Goal: Navigation & Orientation: Locate item on page

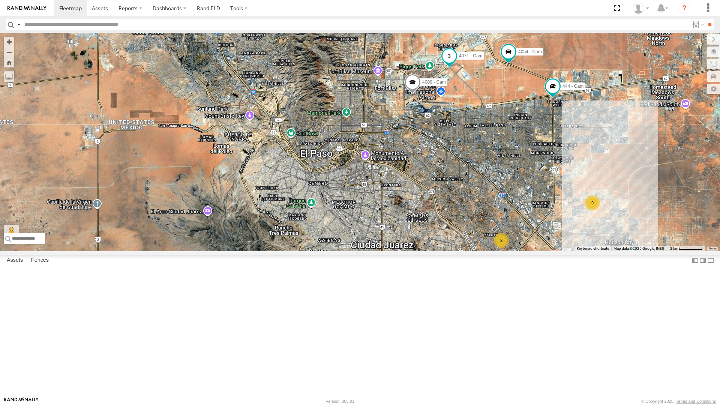
click at [452, 63] on span at bounding box center [448, 55] width 13 height 13
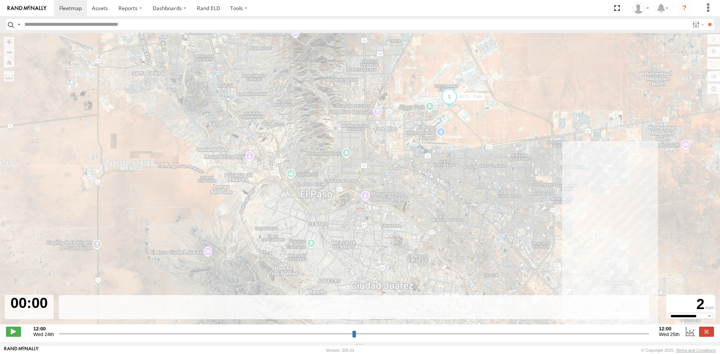
type input "**********"
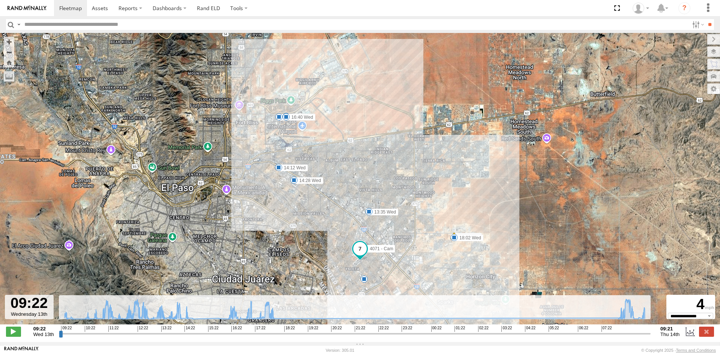
click at [0, 0] on label at bounding box center [0, 0] width 0 height 0
click at [616, 10] on span at bounding box center [616, 8] width 15 height 16
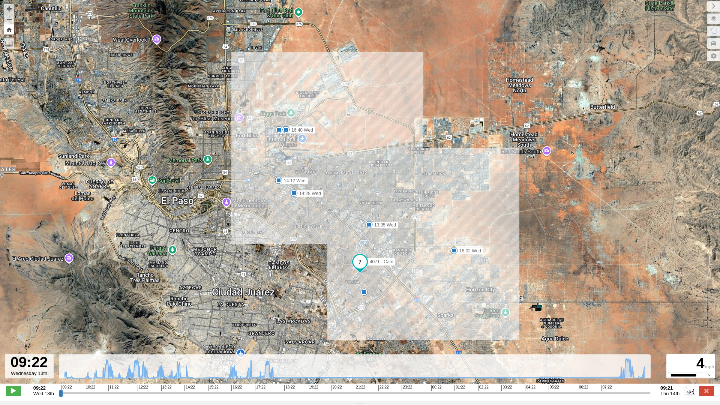
click at [12, 31] on button "Zoom Home" at bounding box center [9, 29] width 10 height 10
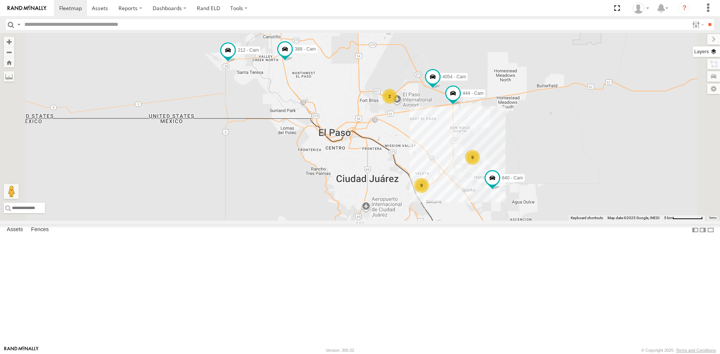
click at [713, 50] on label at bounding box center [705, 51] width 27 height 10
click at [0, 0] on span "Basemaps" at bounding box center [0, 0] width 0 height 0
click at [0, 0] on span "Satellite + Roadmap" at bounding box center [0, 0] width 0 height 0
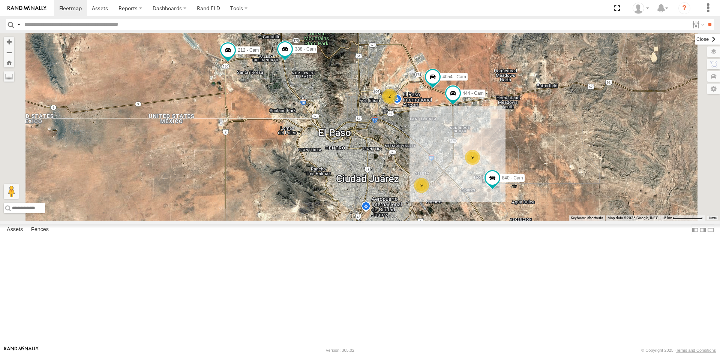
click at [694, 41] on label at bounding box center [706, 39] width 25 height 10
click at [618, 9] on span at bounding box center [616, 8] width 15 height 16
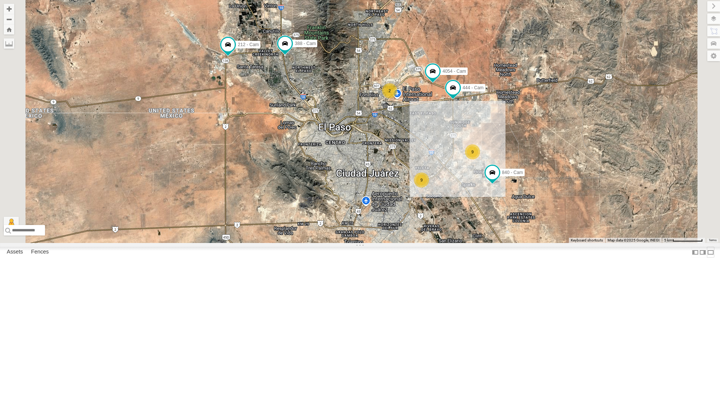
click at [706, 257] on label at bounding box center [709, 252] width 7 height 11
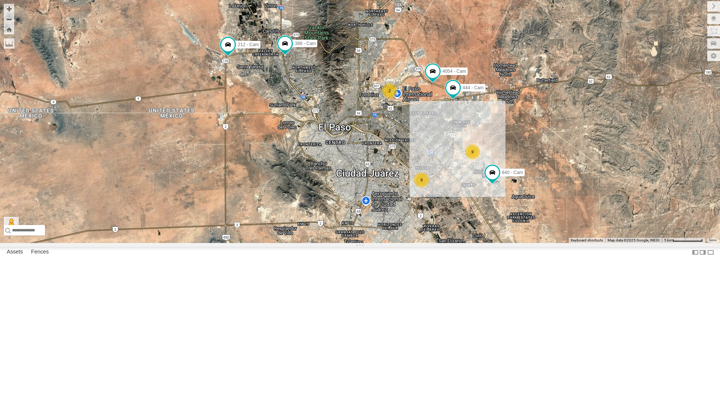
click at [387, 98] on div "2" at bounding box center [389, 90] width 15 height 15
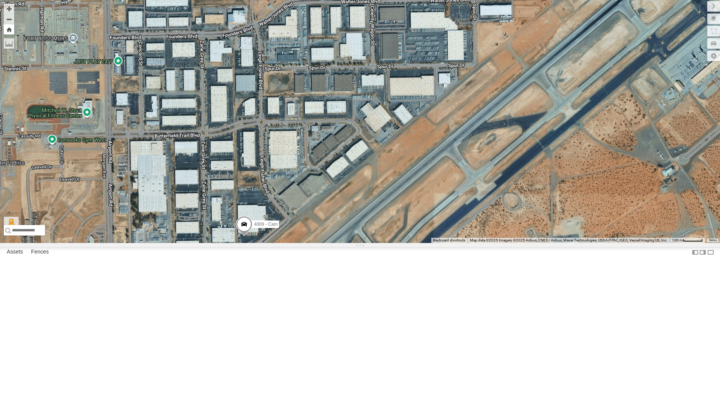
click at [13, 32] on button "Zoom Home" at bounding box center [9, 29] width 10 height 10
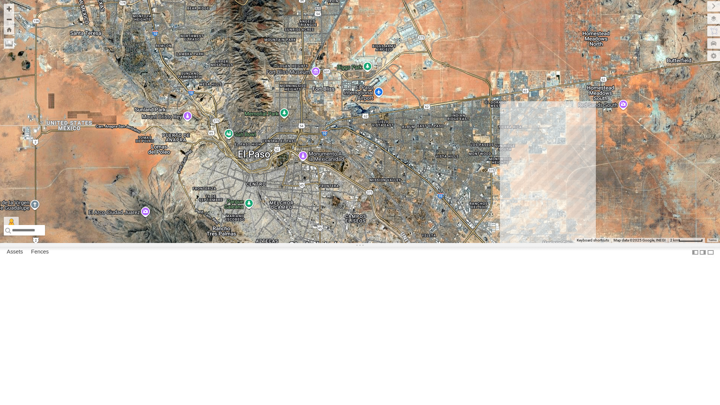
click at [4, 24] on button "Zoom Home" at bounding box center [9, 29] width 10 height 10
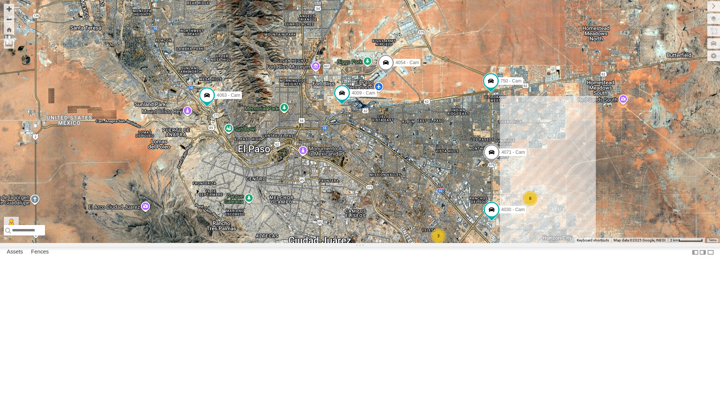
click at [403, 217] on div "4069 - Cam 8 3 3 4054 - Cam 872 - Cam 4030 - Cam 750 - Cam 840 - Cam 4063 - Cam…" at bounding box center [360, 121] width 720 height 243
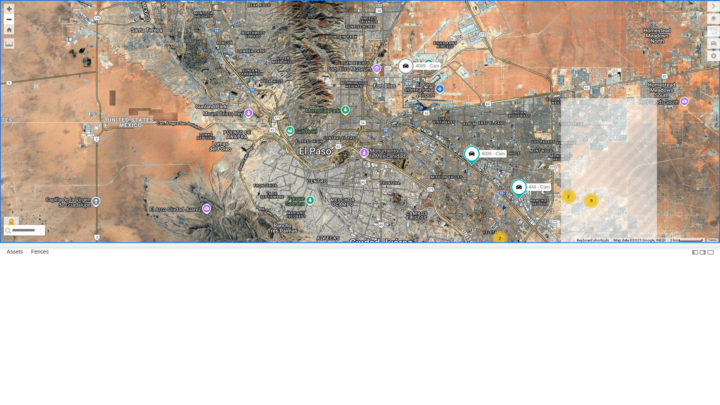
click at [8, 19] on button "Zoom out" at bounding box center [9, 19] width 10 height 10
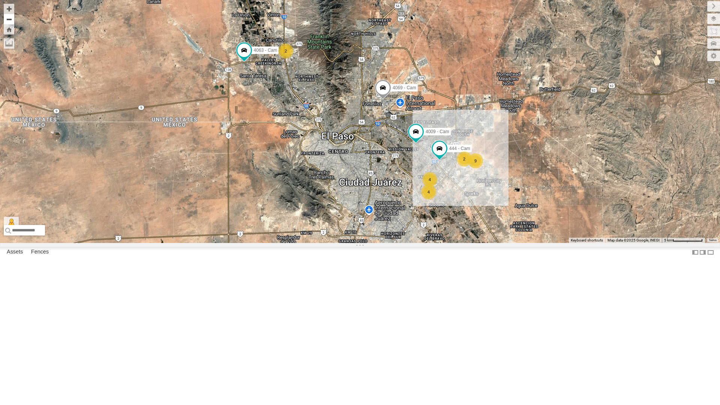
click at [8, 19] on button "Zoom out" at bounding box center [9, 19] width 10 height 10
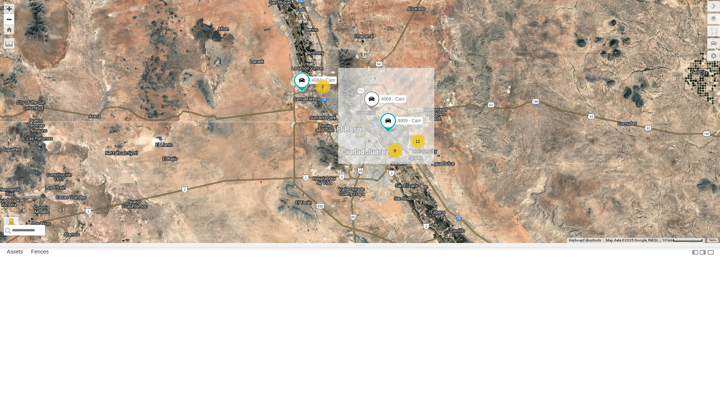
click at [8, 19] on button "Zoom out" at bounding box center [9, 19] width 10 height 10
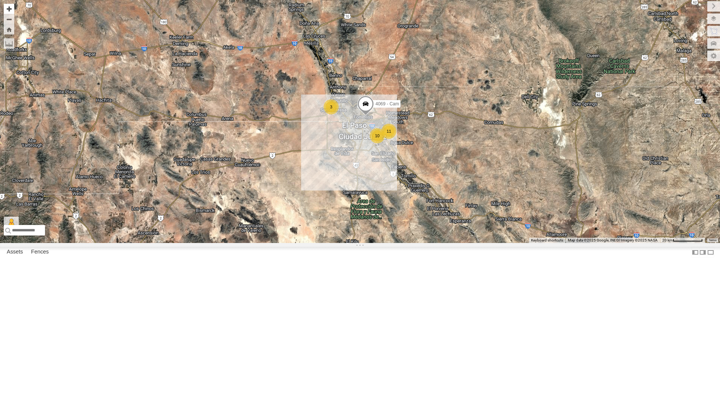
click at [10, 10] on button "Zoom in" at bounding box center [9, 9] width 10 height 10
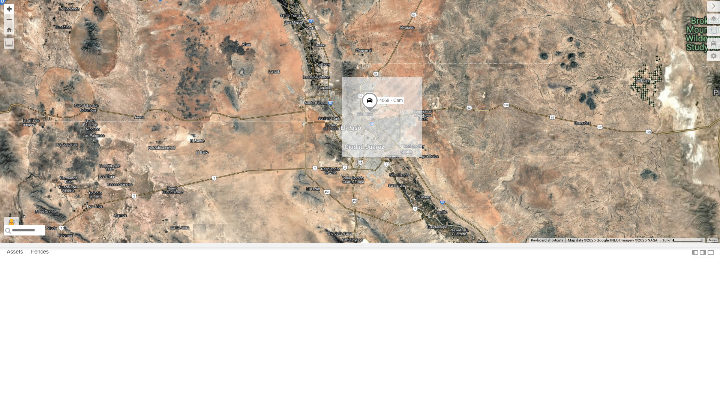
click at [10, 10] on button "Zoom in" at bounding box center [9, 9] width 10 height 10
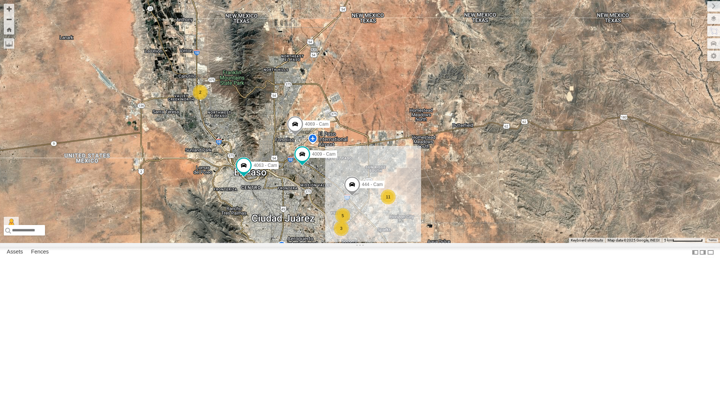
click at [196, 243] on div "4069 - Cam 4063 - Cam 444 - Cam 4009 - Cam 11 5 3 2" at bounding box center [360, 121] width 720 height 243
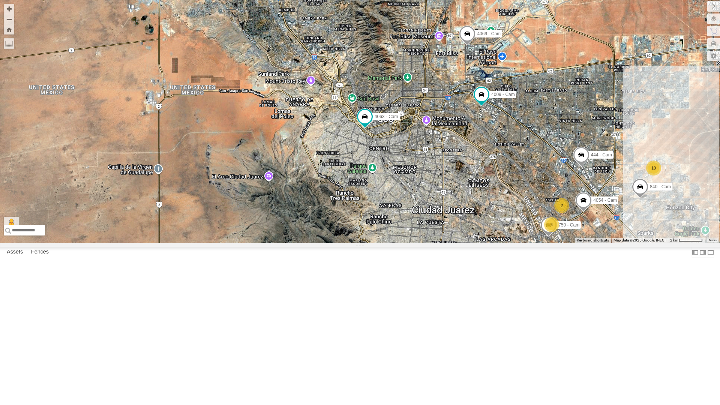
drag, startPoint x: 268, startPoint y: 290, endPoint x: 352, endPoint y: 272, distance: 85.6
click at [352, 243] on div "4069 - Cam 4063 - Cam 444 - Cam 4009 - Cam 10 2 4 4054 - Cam 750 - Cam 840 - Ca…" at bounding box center [360, 121] width 720 height 243
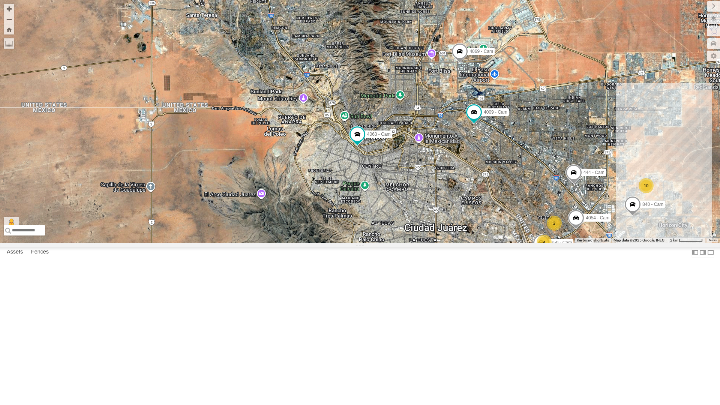
drag, startPoint x: 409, startPoint y: 227, endPoint x: 402, endPoint y: 245, distance: 19.8
click at [402, 243] on div "4069 - Cam 4063 - Cam 444 - Cam 4009 - Cam 10 2 4 4054 - Cam 750 - Cam 840 - Ca…" at bounding box center [360, 121] width 720 height 243
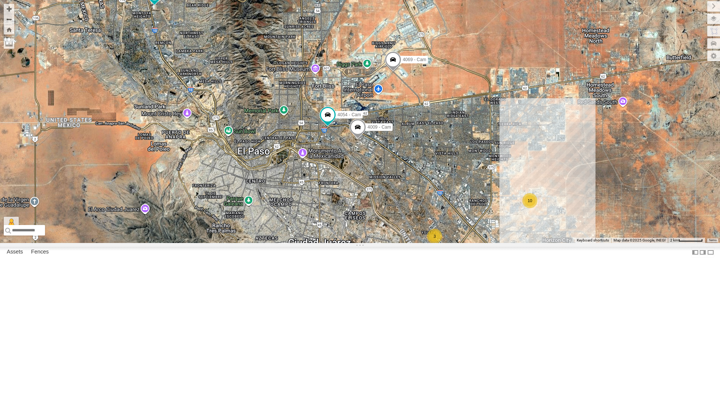
click at [308, 243] on div "4069 - Cam 10 3 4 4054 - Cam 2 840 - Cam 388 - Cam 4009 - Cam 212 - Cam" at bounding box center [360, 121] width 720 height 243
